Goal: Find specific page/section

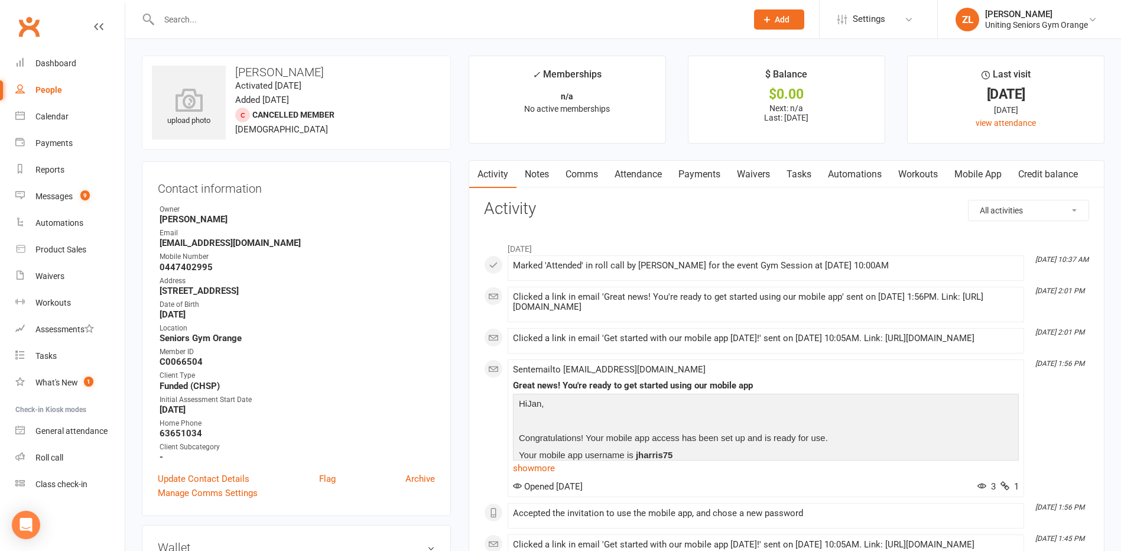
click at [251, 16] on input "text" at bounding box center [446, 19] width 583 height 17
type input "[PERSON_NAME]"
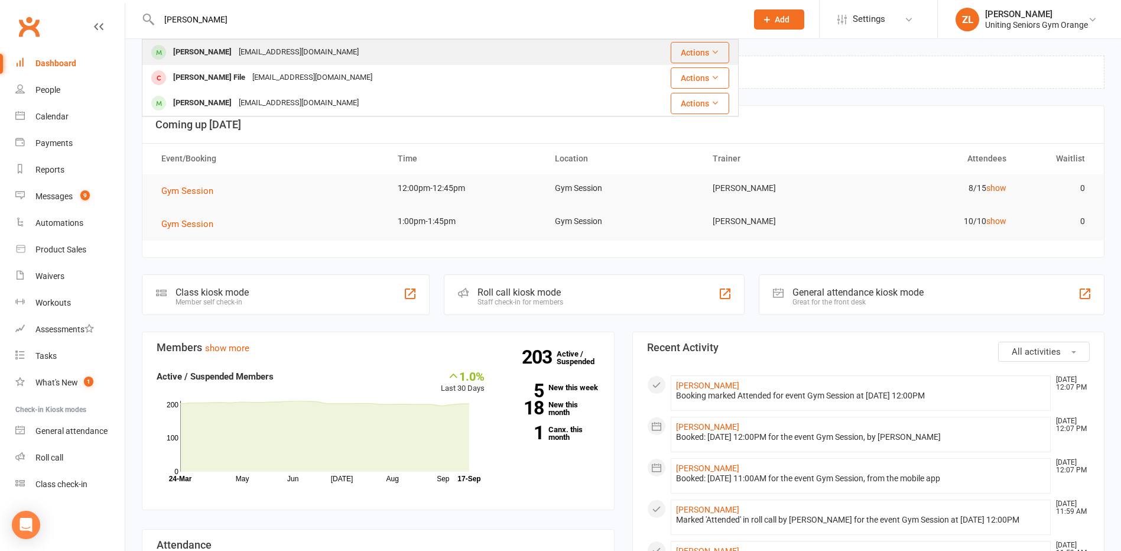
type input "[PERSON_NAME]"
click at [252, 53] on div "[EMAIL_ADDRESS][DOMAIN_NAME]" at bounding box center [298, 52] width 127 height 17
